Goal: Task Accomplishment & Management: Manage account settings

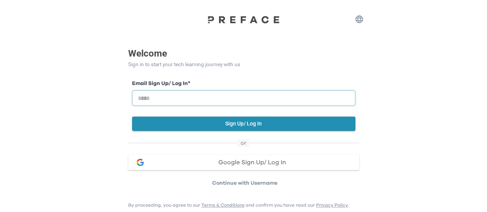
click at [171, 100] on input "email" at bounding box center [243, 97] width 223 height 15
type input "**********"
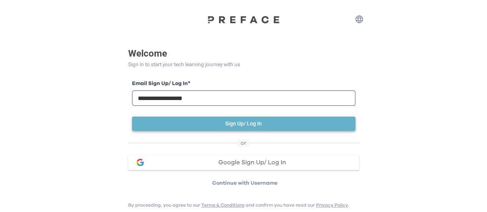
click at [253, 124] on button "Sign Up/ Log In" at bounding box center [243, 124] width 223 height 14
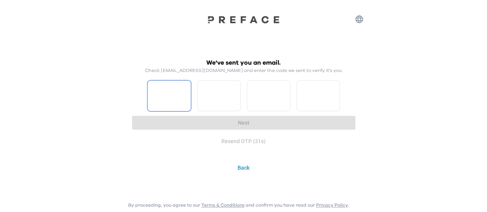
click at [169, 95] on input "Please enter OTP character 1" at bounding box center [169, 95] width 44 height 31
type input "*"
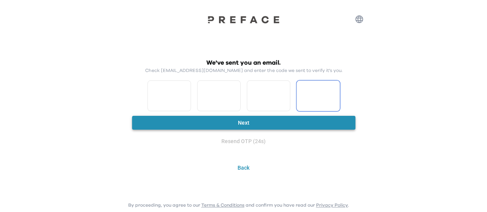
type input "*"
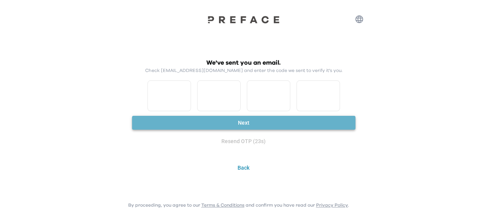
click at [240, 124] on button "Next" at bounding box center [243, 123] width 223 height 14
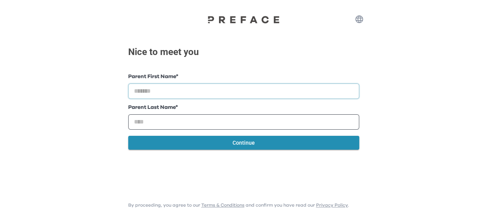
click at [156, 94] on input "text" at bounding box center [243, 91] width 231 height 15
type input "*******"
click at [147, 124] on input "text" at bounding box center [243, 121] width 231 height 15
type input "****"
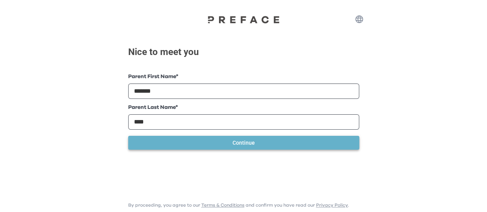
click at [237, 146] on button "Continue" at bounding box center [243, 143] width 231 height 14
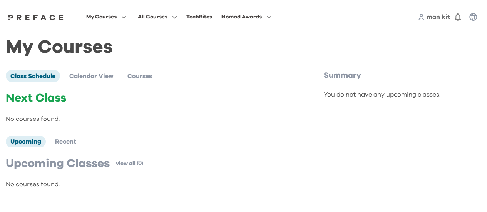
click at [438, 18] on span "man kit" at bounding box center [438, 17] width 23 height 6
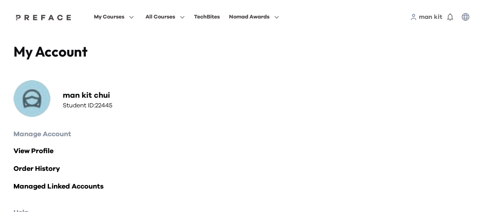
click at [438, 18] on span "man kit" at bounding box center [430, 17] width 23 height 6
click at [465, 16] on icon "button" at bounding box center [466, 17] width 8 height 8
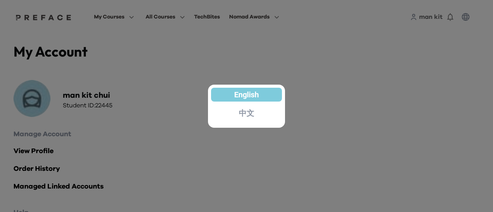
click at [246, 114] on p "中文" at bounding box center [246, 113] width 15 height 8
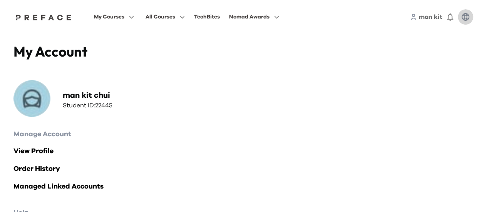
click at [467, 17] on icon "button" at bounding box center [465, 16] width 9 height 9
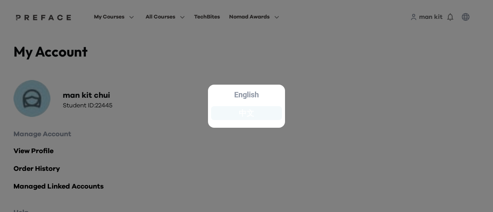
click at [260, 113] on div "中文" at bounding box center [246, 113] width 71 height 14
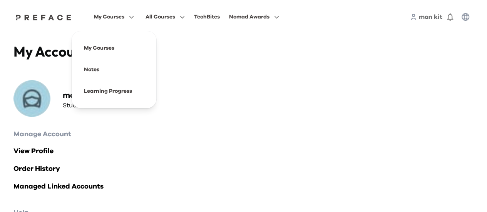
click at [112, 20] on span "My Courses" at bounding box center [109, 16] width 30 height 9
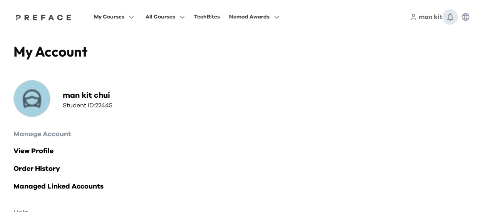
click at [454, 18] on icon "button" at bounding box center [449, 16] width 9 height 9
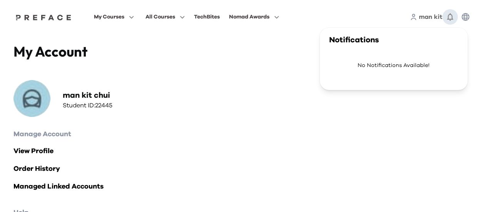
click at [454, 18] on icon "button" at bounding box center [449, 16] width 9 height 9
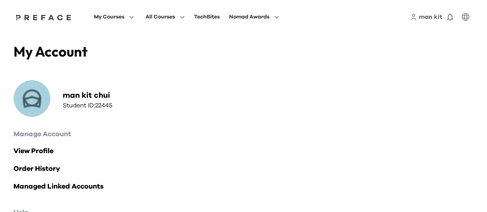
click at [429, 20] on span "man kit" at bounding box center [430, 17] width 23 height 6
click at [468, 19] on icon "button" at bounding box center [466, 17] width 8 height 8
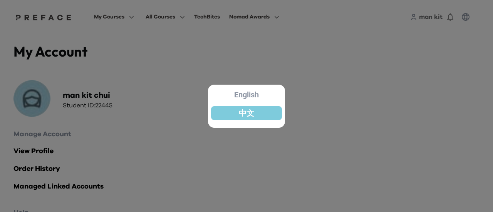
click at [468, 19] on div at bounding box center [246, 106] width 493 height 212
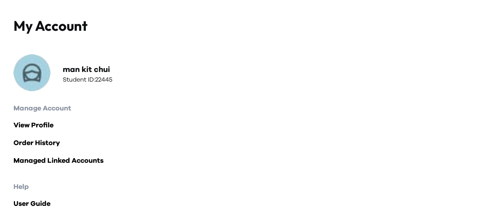
scroll to position [47, 0]
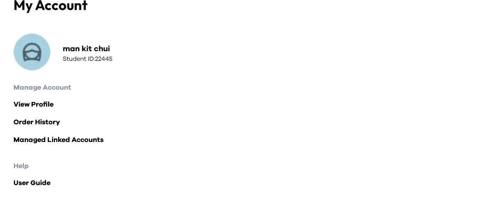
click at [32, 59] on img at bounding box center [31, 51] width 37 height 37
click at [41, 105] on link "View Profile" at bounding box center [243, 104] width 460 height 11
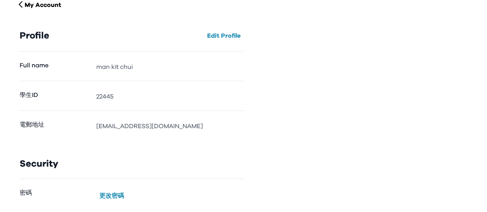
scroll to position [83, 0]
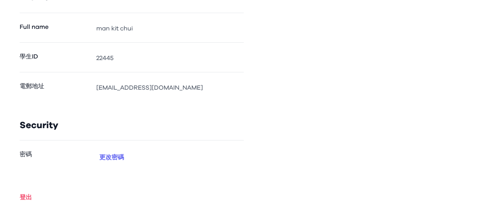
click at [111, 158] on button "更改密碼" at bounding box center [111, 157] width 31 height 12
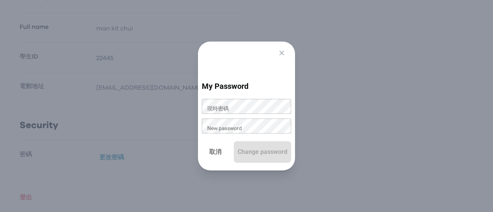
click at [209, 148] on p "取消" at bounding box center [215, 151] width 17 height 9
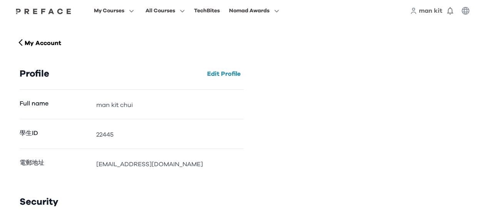
scroll to position [0, 0]
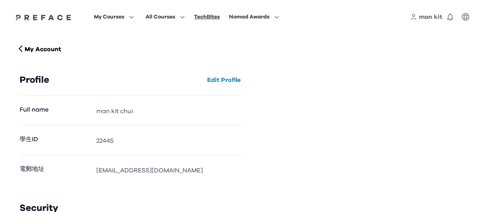
click at [201, 15] on div "TechBites" at bounding box center [207, 16] width 26 height 9
click at [97, 70] on span at bounding box center [114, 70] width 72 height 22
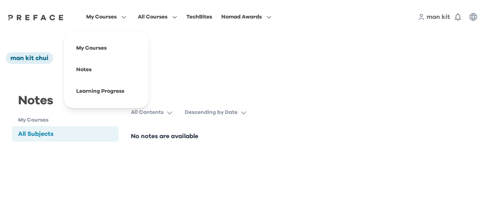
click at [99, 20] on span "My Courses" at bounding box center [101, 16] width 30 height 9
click at [91, 94] on span at bounding box center [106, 91] width 72 height 22
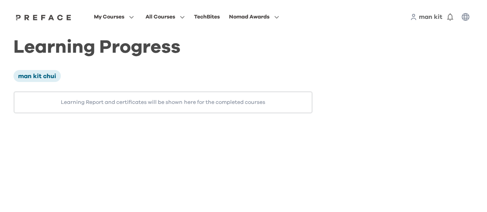
click at [137, 80] on div "man kit chui" at bounding box center [162, 76] width 299 height 12
click at [432, 19] on span "man kit" at bounding box center [430, 17] width 23 height 6
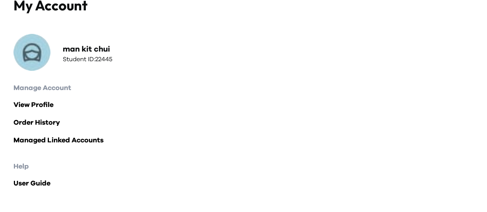
scroll to position [47, 0]
click at [42, 123] on link "Order History" at bounding box center [243, 122] width 460 height 11
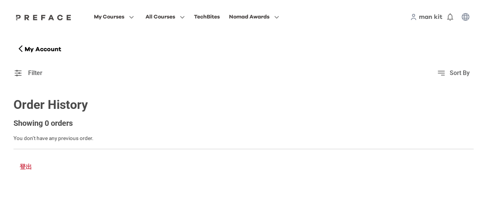
click at [26, 167] on p "登出" at bounding box center [25, 166] width 17 height 9
